Goal: Find specific page/section: Find specific page/section

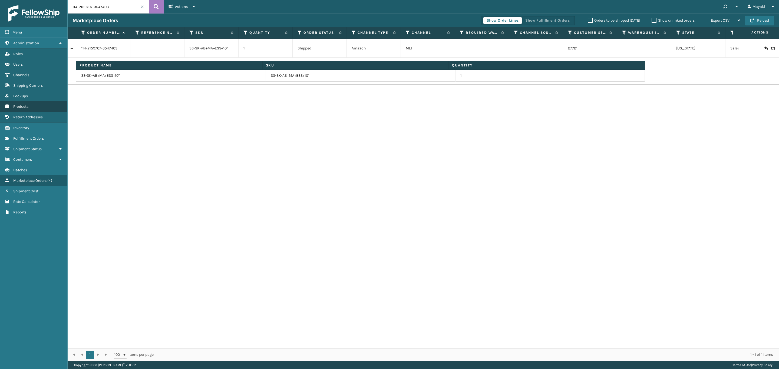
click at [27, 101] on link "Products" at bounding box center [33, 106] width 67 height 11
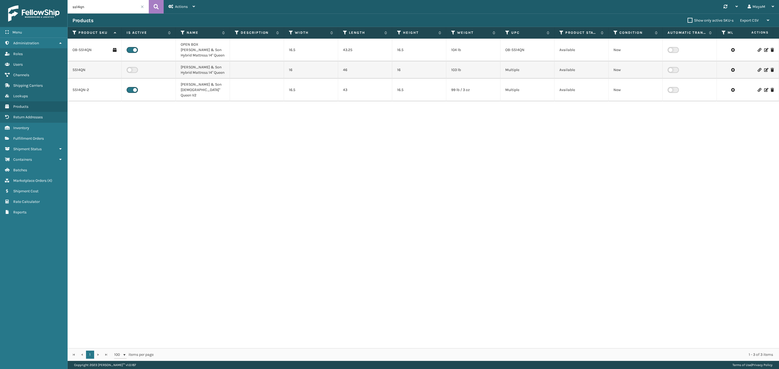
click at [99, 7] on input "ss14qn" at bounding box center [108, 7] width 81 height 14
click at [159, 5] on button at bounding box center [156, 7] width 15 height 14
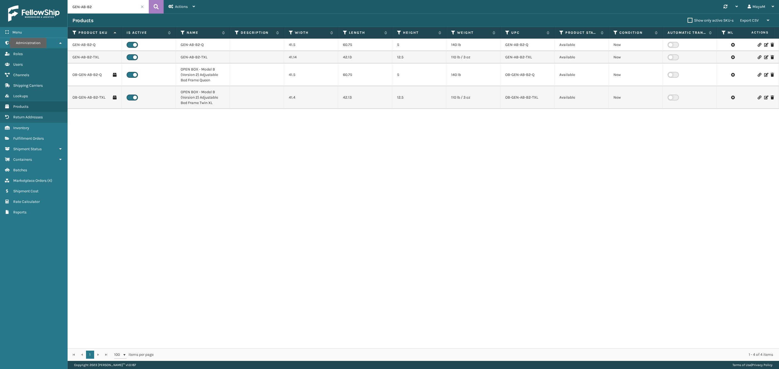
click at [95, 6] on input "GEN-AB-B2" at bounding box center [108, 7] width 81 height 14
click at [92, 8] on input "GEN-AB-B2" at bounding box center [108, 7] width 81 height 14
drag, startPoint x: 89, startPoint y: 9, endPoint x: 85, endPoint y: 10, distance: 3.4
click at [85, 10] on input "GEN-AB-B2" at bounding box center [108, 7] width 81 height 14
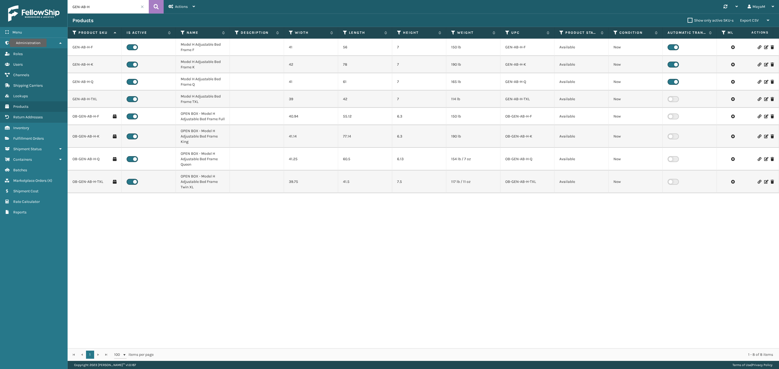
drag, startPoint x: 91, startPoint y: 9, endPoint x: 88, endPoint y: 10, distance: 3.6
click at [88, 10] on input "GEN-AB-H" at bounding box center [108, 7] width 81 height 14
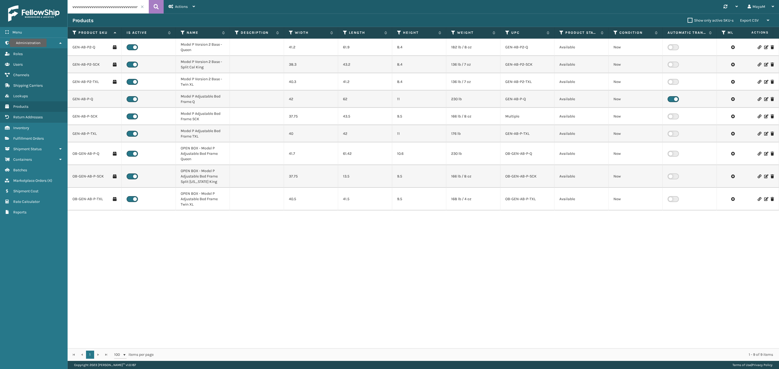
scroll to position [0, 168]
type input "GEN-AB-Pvvvvvvvvvvvvvvvvvvvvvvvvvvvvvvvvvvvvvvvvvvvvvvvvvvvvvvvvvvvvvvvvvvvvvvv…"
